Goal: Information Seeking & Learning: Check status

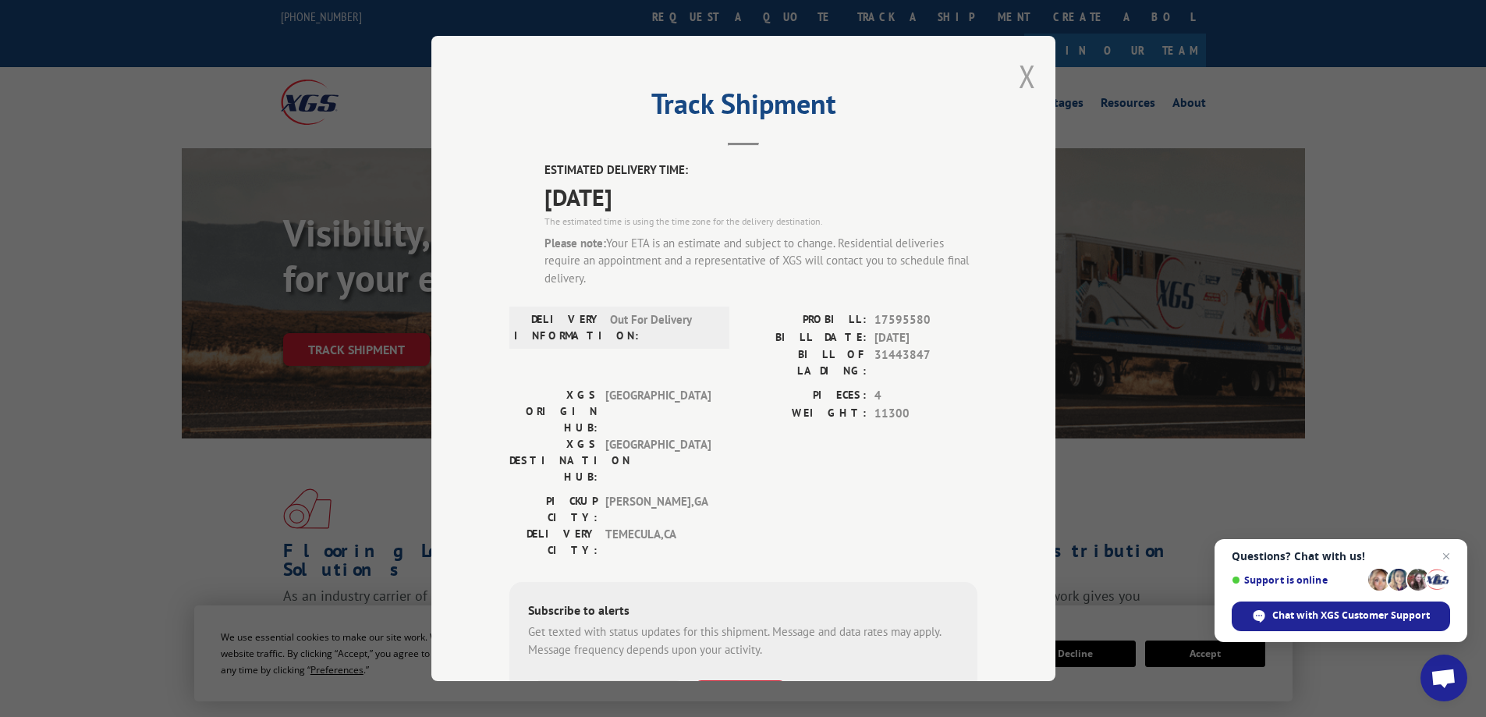
click at [1020, 71] on button "Close modal" at bounding box center [1027, 75] width 17 height 41
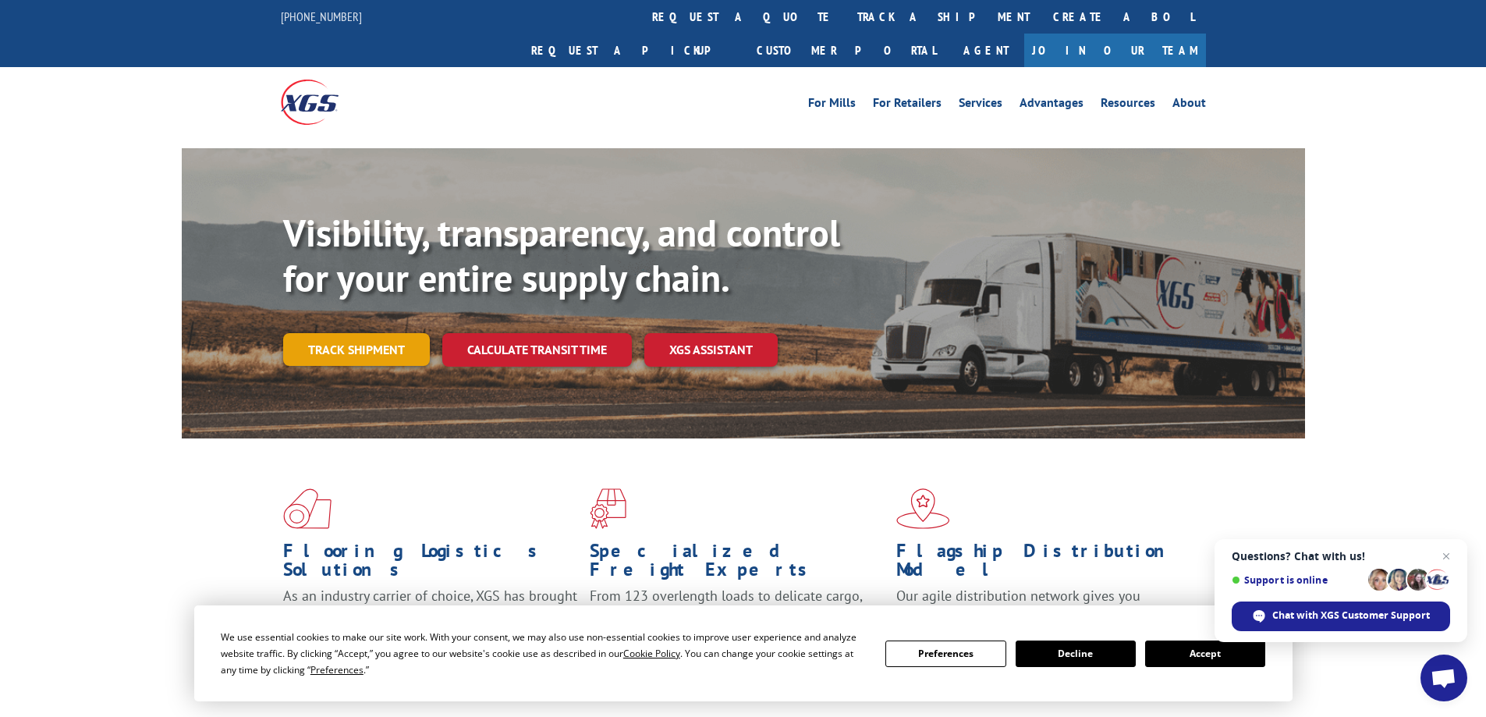
click at [383, 333] on link "Track shipment" at bounding box center [356, 349] width 147 height 33
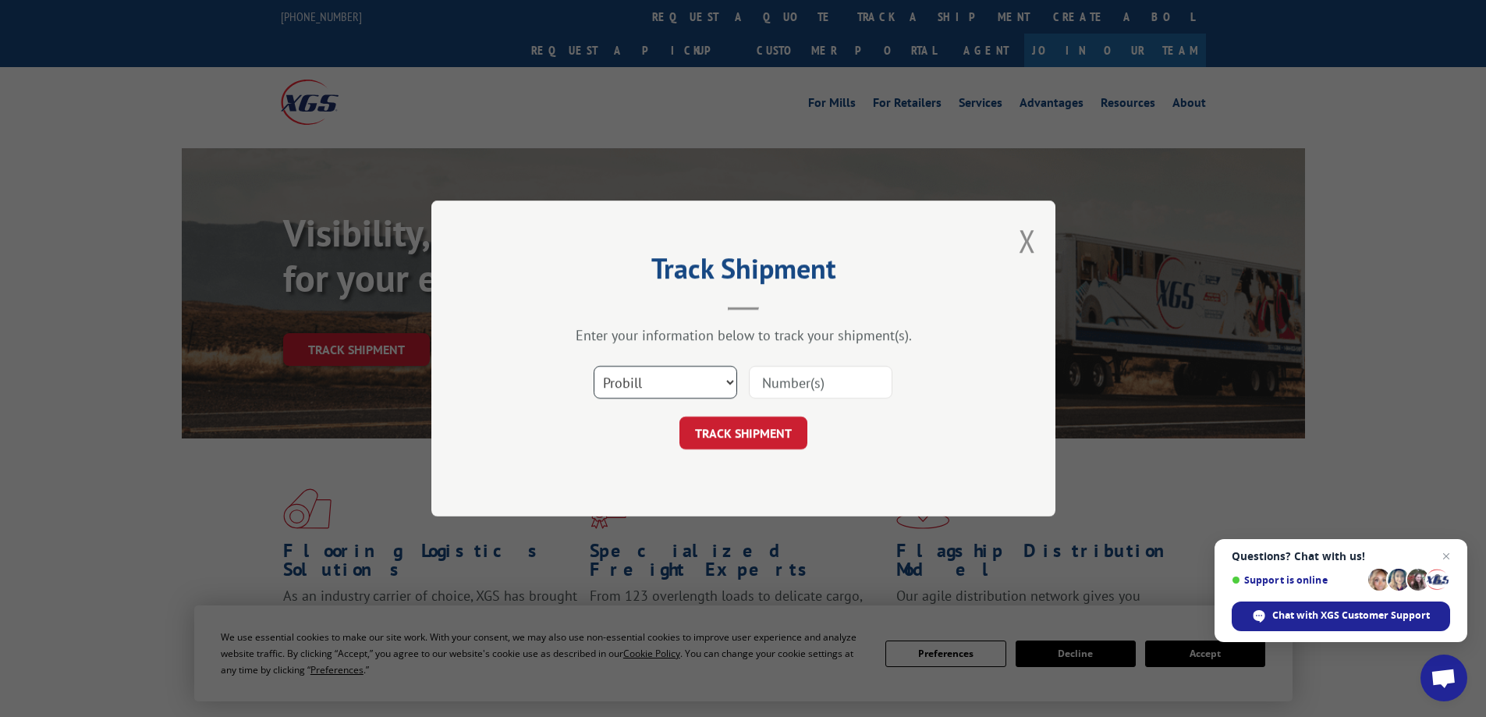
click at [727, 384] on select "Select category... Probill BOL PO" at bounding box center [665, 382] width 144 height 33
select select "bol"
click at [593, 366] on select "Select category... Probill BOL PO" at bounding box center [665, 382] width 144 height 33
click at [771, 382] on input at bounding box center [821, 382] width 144 height 33
type input "31443847"
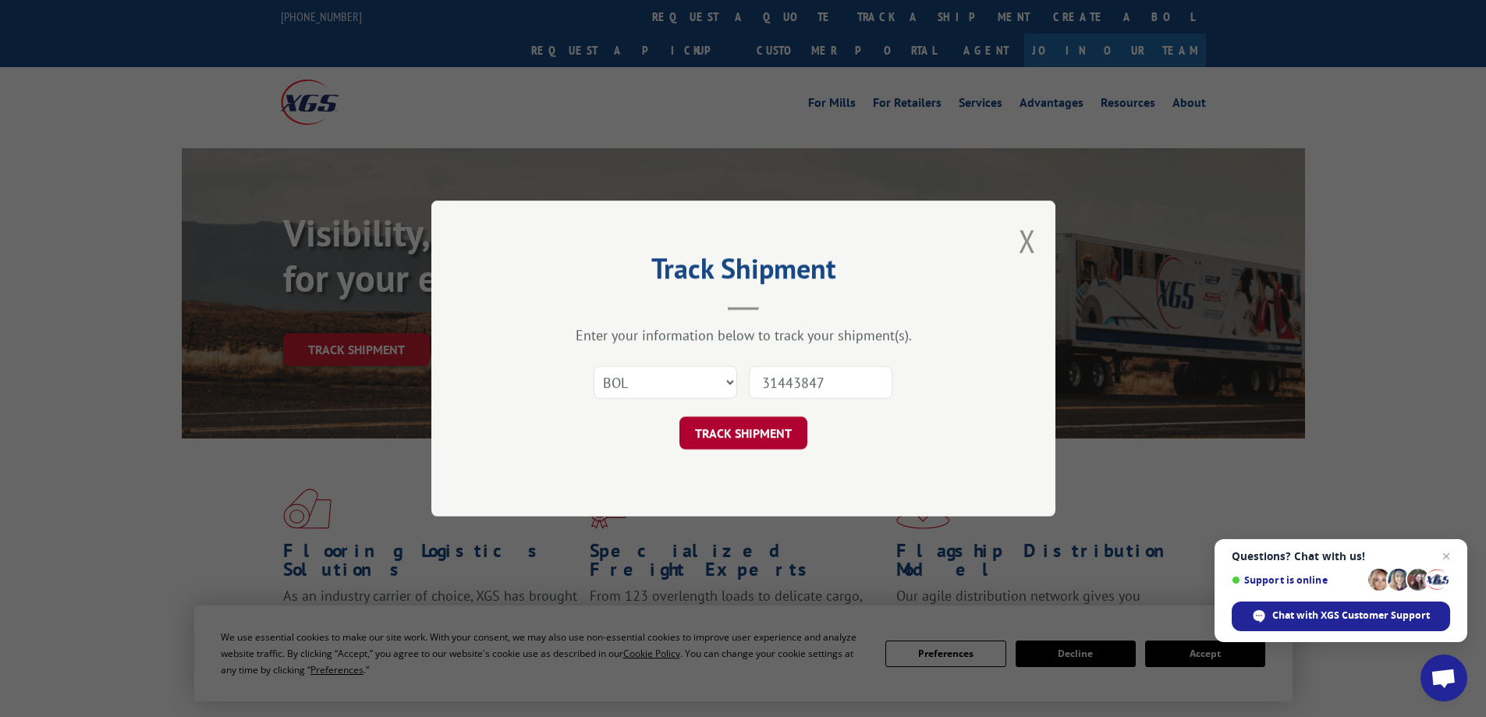
click at [753, 438] on button "TRACK SHIPMENT" at bounding box center [743, 432] width 128 height 33
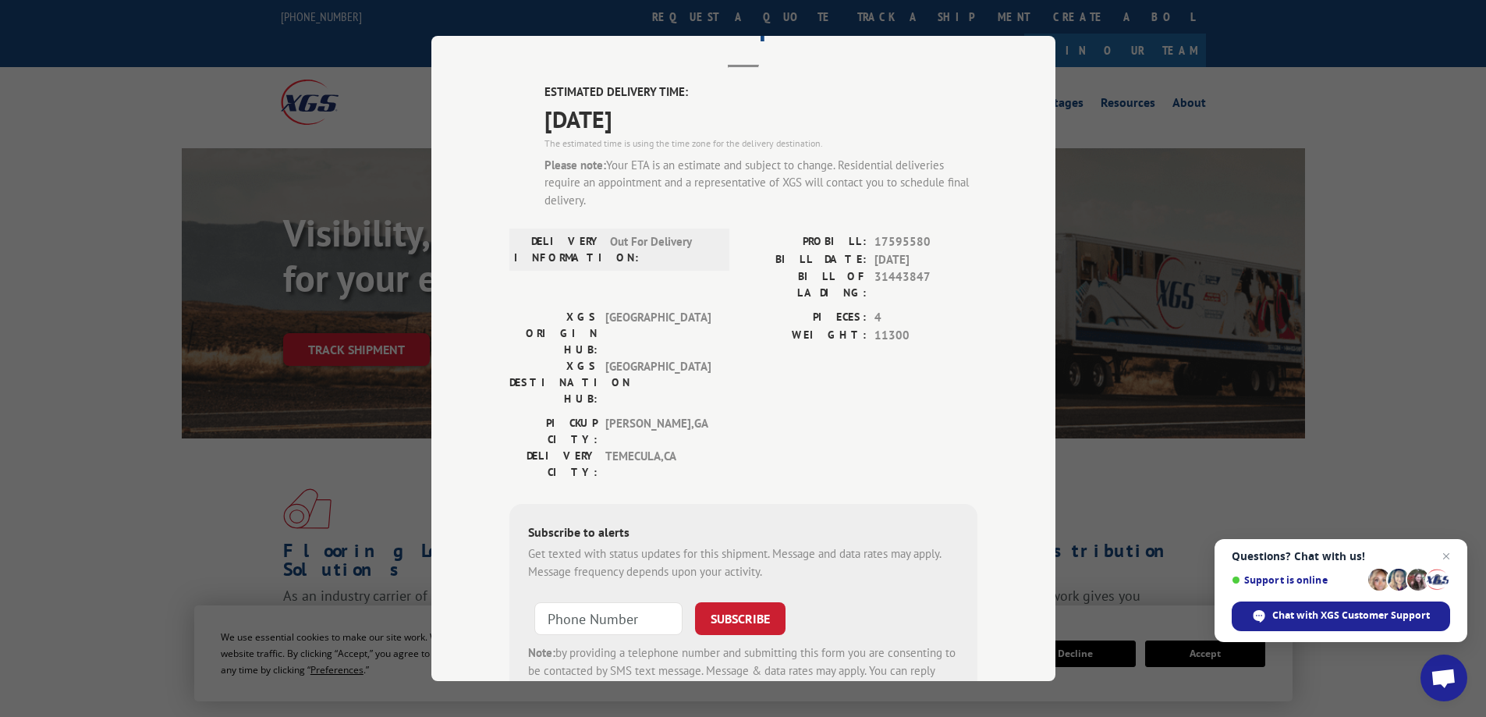
scroll to position [129, 0]
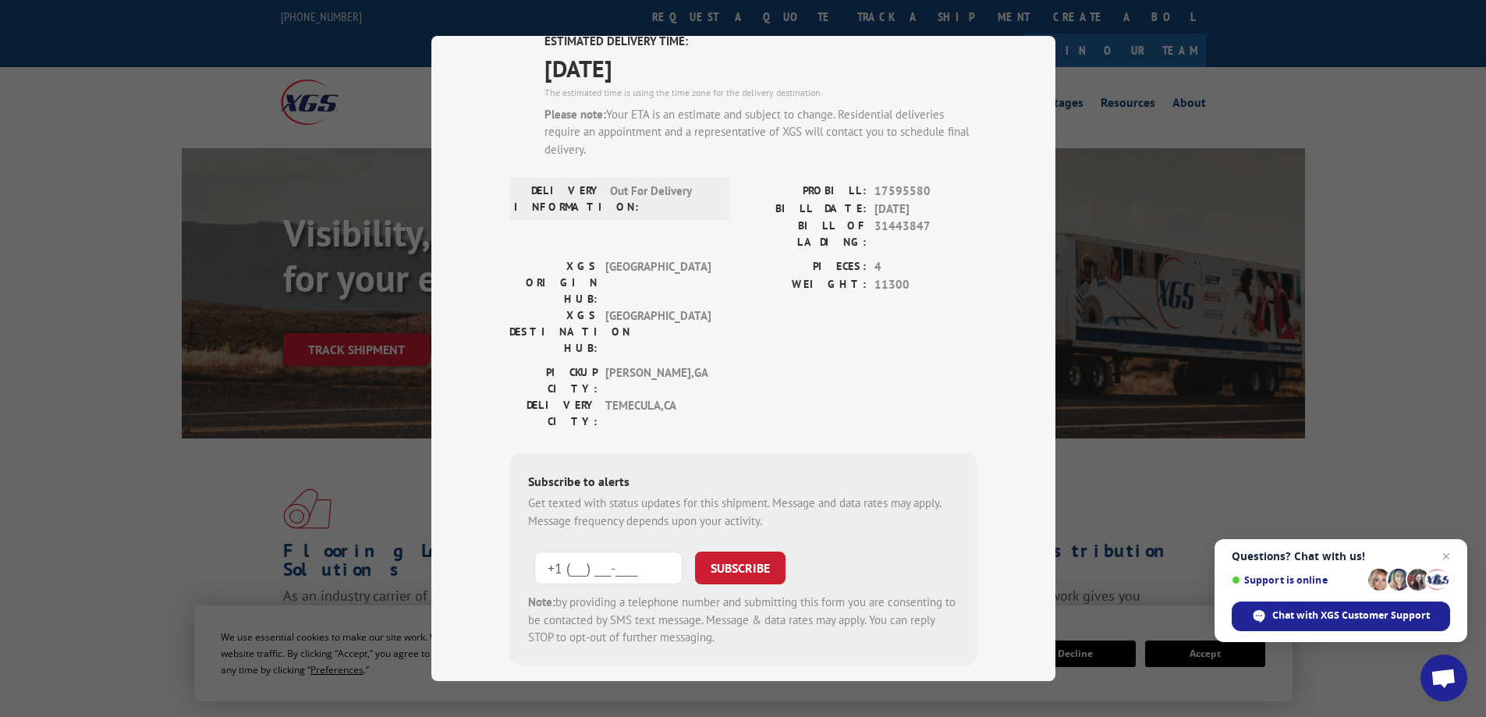
click at [629, 551] on input "+1 (___) ___-____" at bounding box center [608, 567] width 148 height 33
type input "[PHONE_NUMBER]"
drag, startPoint x: 748, startPoint y: 480, endPoint x: 632, endPoint y: 713, distance: 260.2
click at [632, 713] on div "Track Shipment ESTIMATED DELIVERY TIME: [DATE] The estimated time is using the …" at bounding box center [743, 358] width 1486 height 717
